Goal: Task Accomplishment & Management: Manage account settings

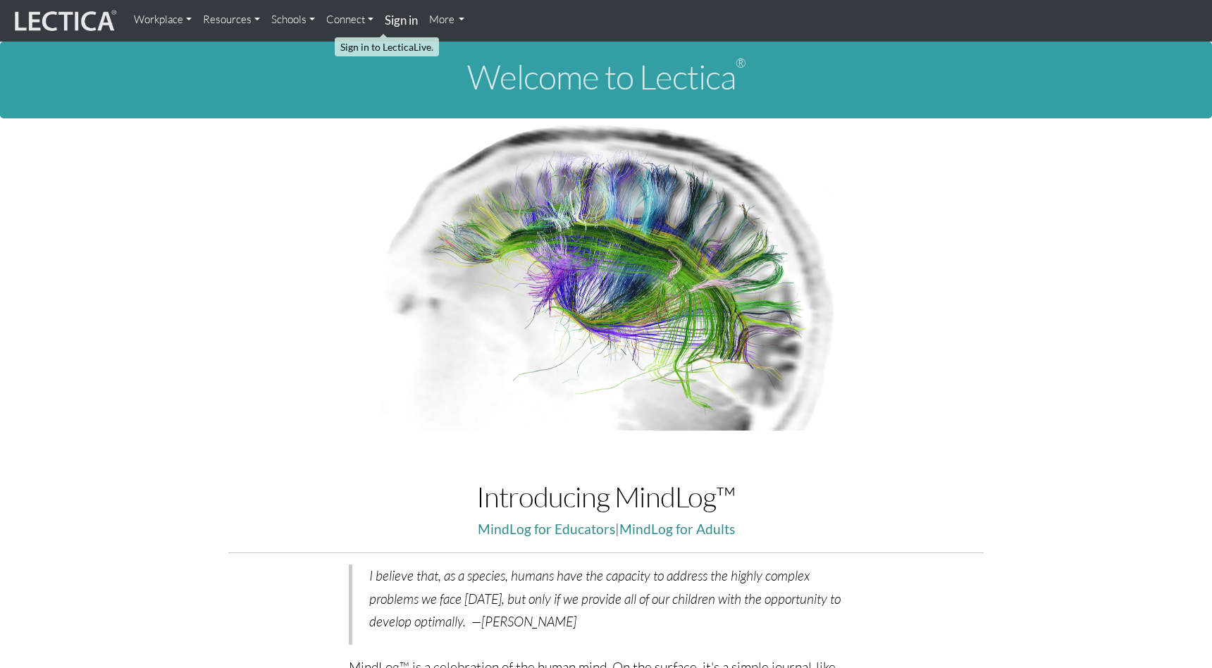
click at [385, 17] on strong "Sign in" at bounding box center [401, 20] width 33 height 15
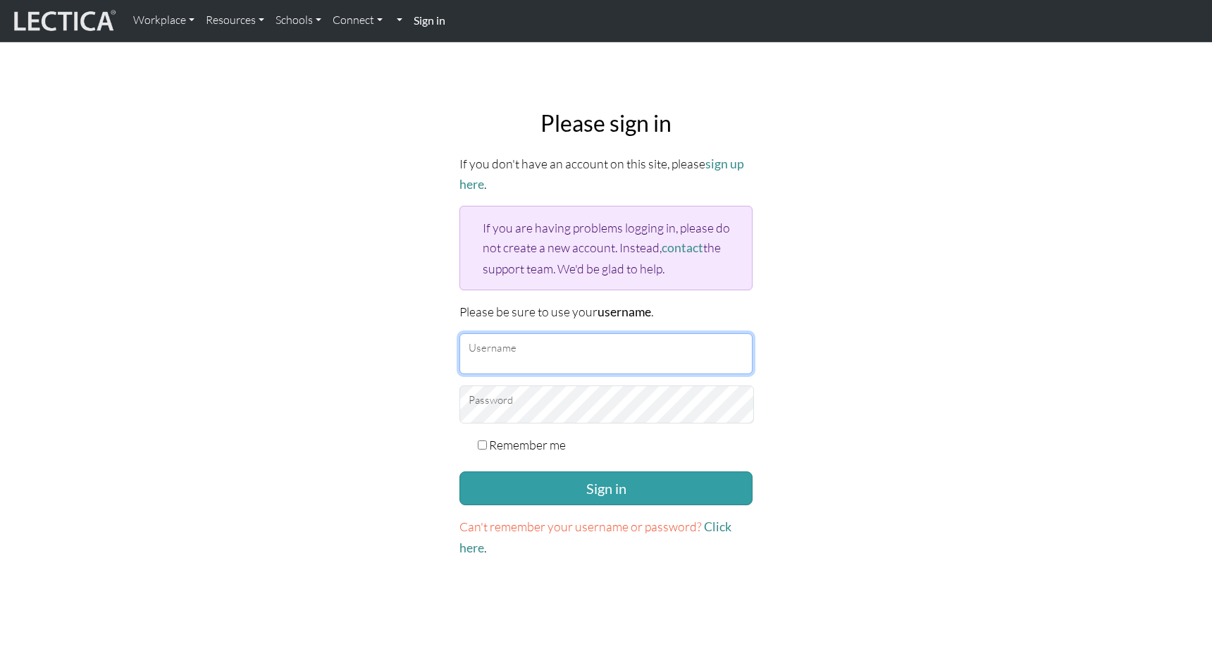
click at [505, 333] on input "Username" at bounding box center [606, 353] width 293 height 41
type input "theodawson"
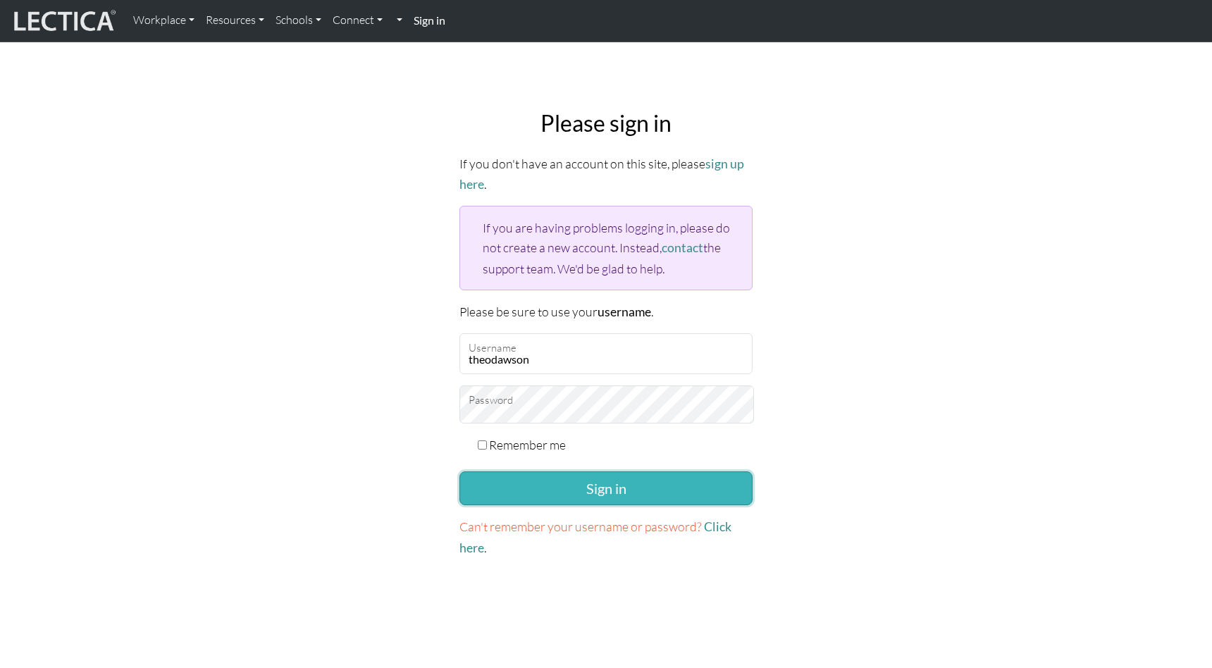
click at [531, 472] on button "Sign in" at bounding box center [606, 489] width 293 height 34
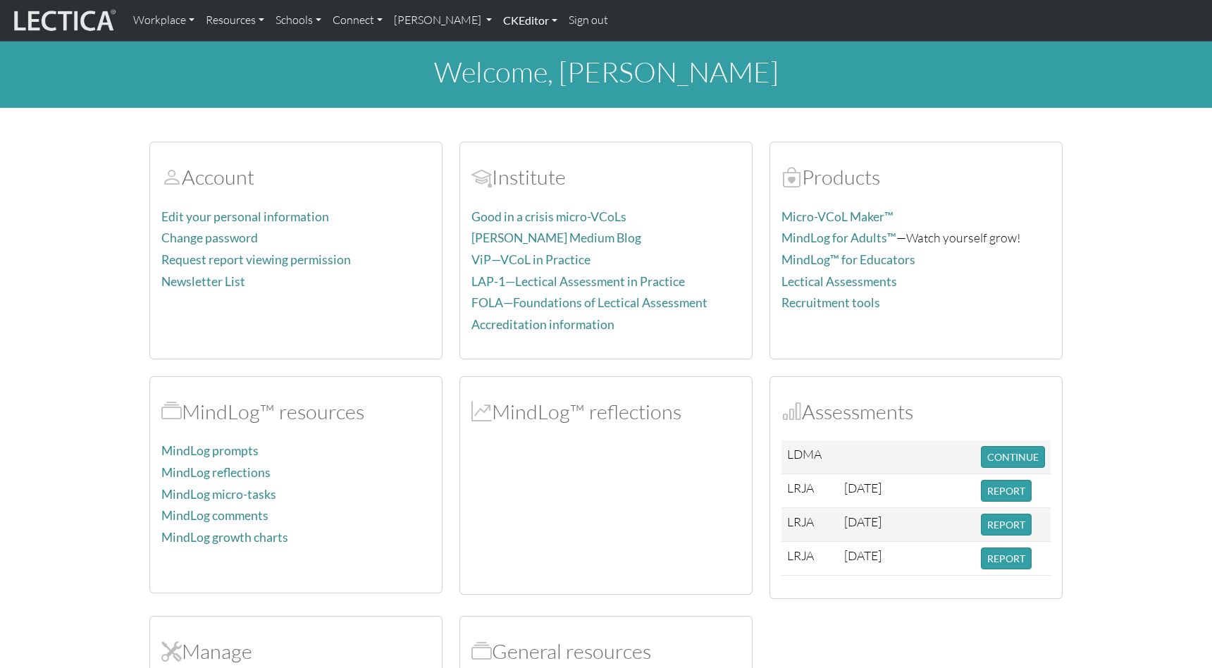
click at [498, 20] on link "CKEditor" at bounding box center [531, 21] width 66 height 30
click at [411, 19] on link "[PERSON_NAME]" at bounding box center [443, 21] width 110 height 30
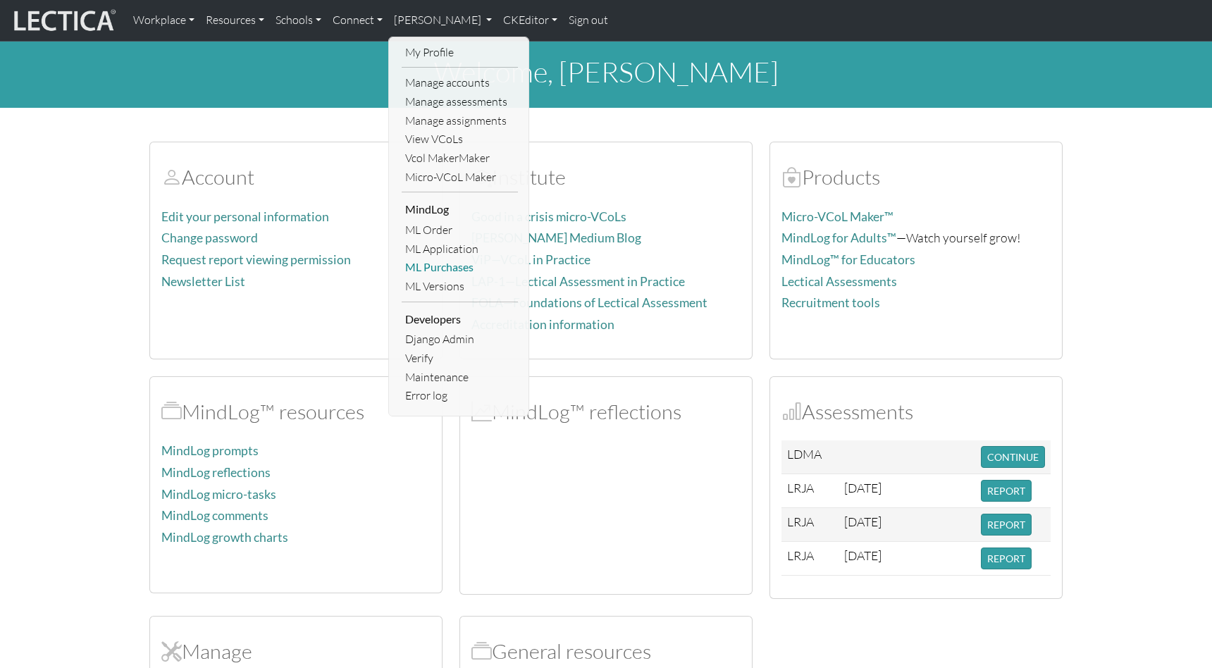
click at [424, 258] on link "ML Purchases" at bounding box center [460, 267] width 116 height 19
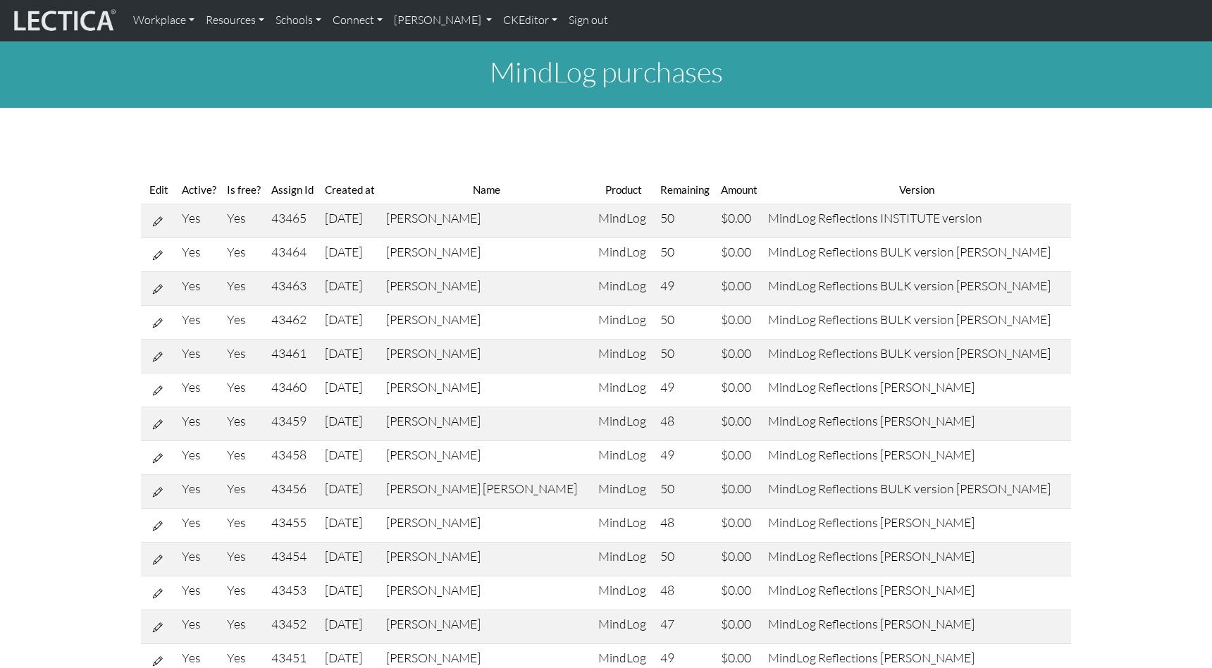
click at [517, 180] on th "Name" at bounding box center [487, 189] width 212 height 29
click at [388, 20] on link "[PERSON_NAME]" at bounding box center [443, 21] width 110 height 30
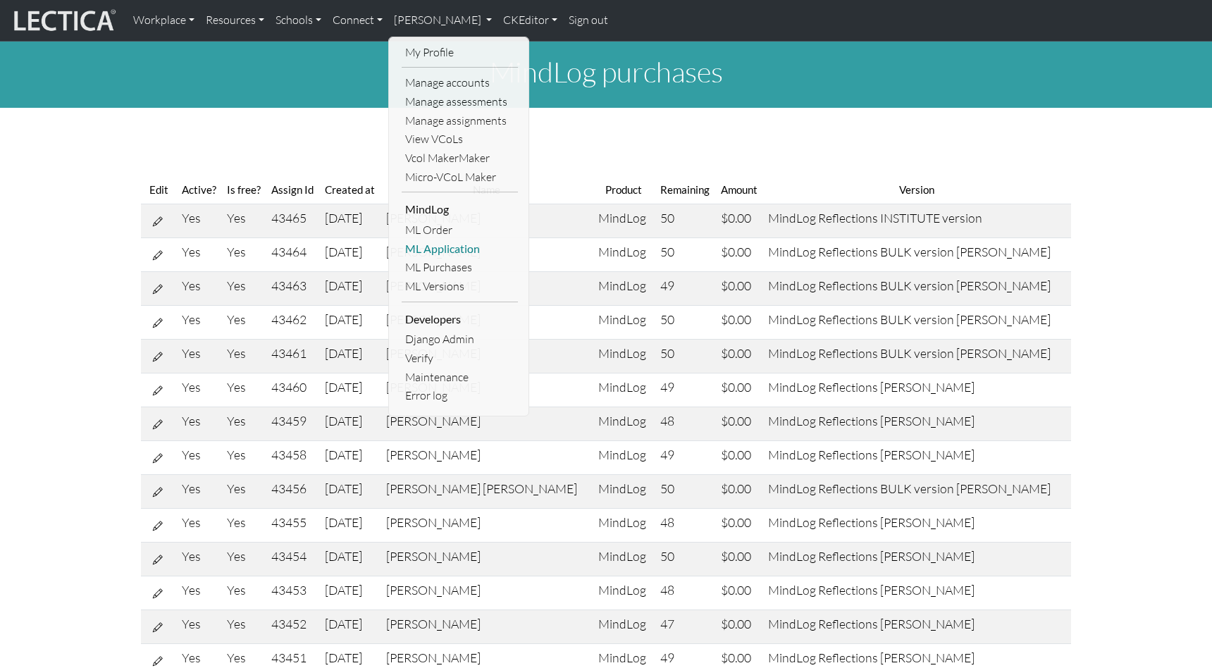
click at [446, 240] on link "ML Application" at bounding box center [460, 249] width 116 height 19
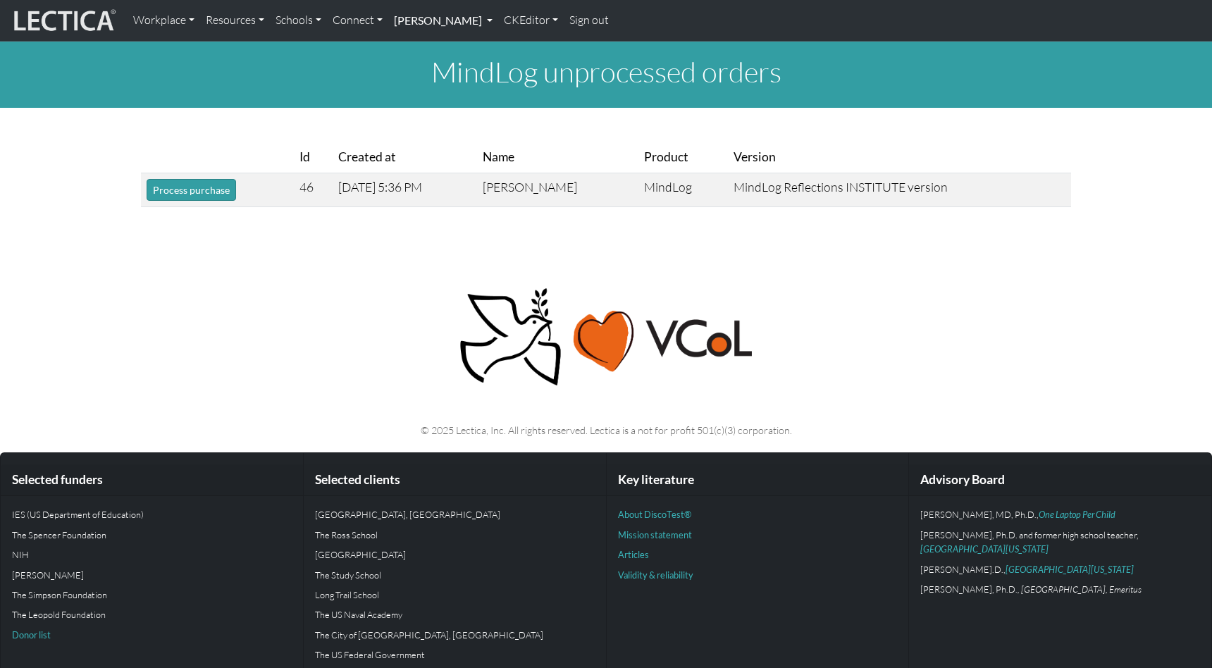
click at [432, 16] on link "[PERSON_NAME]" at bounding box center [443, 21] width 110 height 30
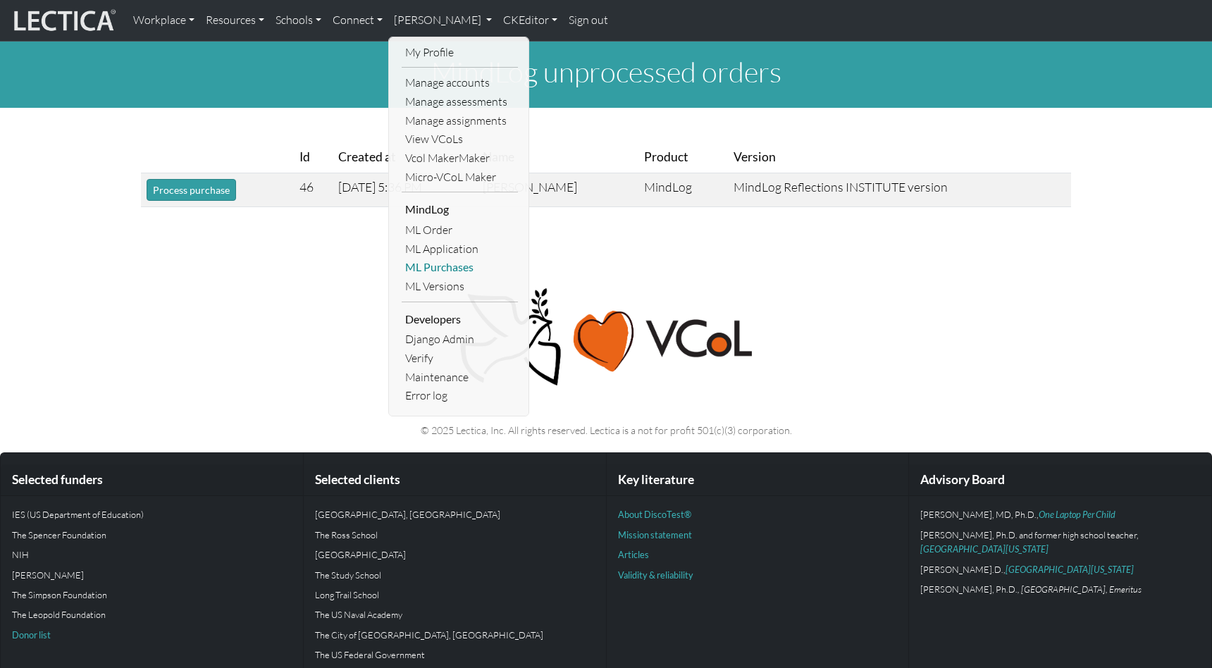
click at [439, 258] on link "ML Purchases" at bounding box center [460, 267] width 116 height 19
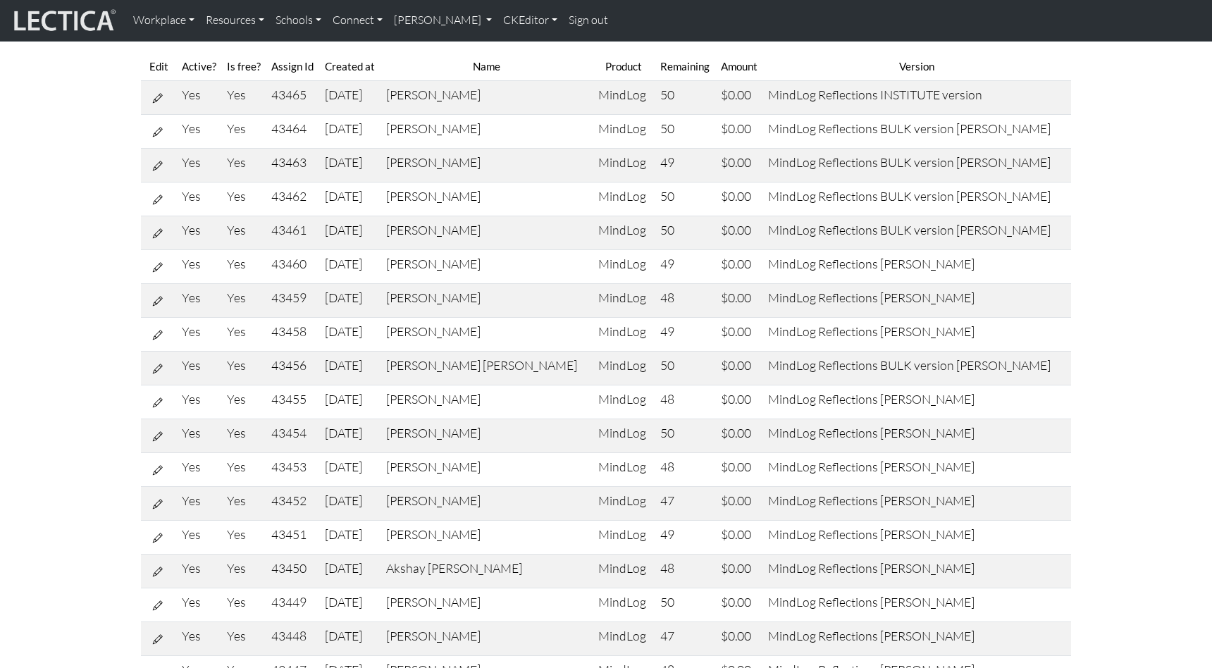
scroll to position [124, 0]
